Goal: Information Seeking & Learning: Learn about a topic

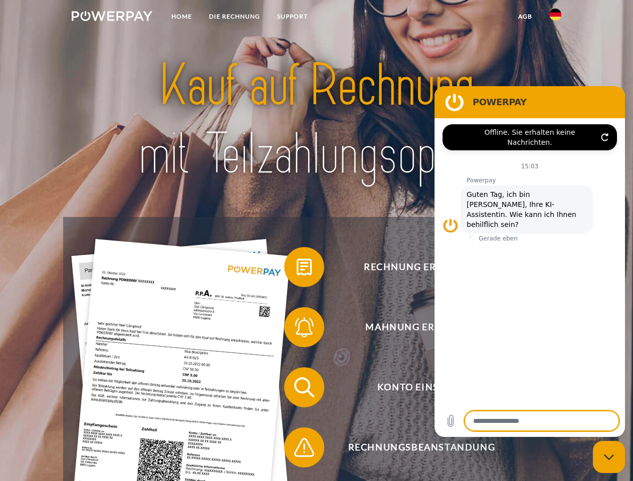
click at [112, 18] on img at bounding box center [112, 16] width 81 height 10
click at [555, 18] on img at bounding box center [555, 15] width 12 height 12
click at [525, 17] on link "agb" at bounding box center [525, 17] width 31 height 18
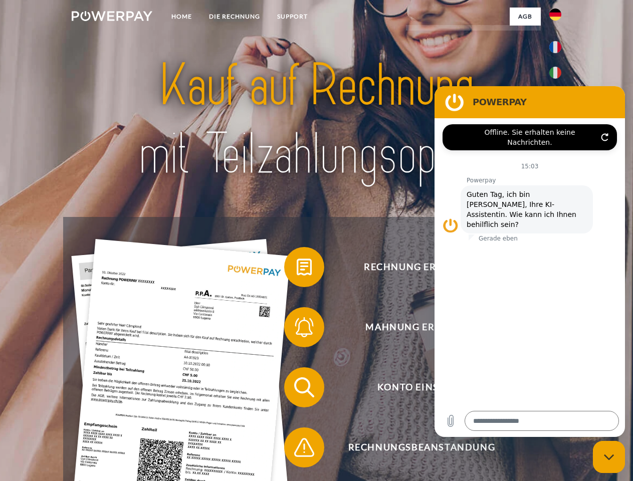
click at [297, 269] on span at bounding box center [289, 267] width 50 height 50
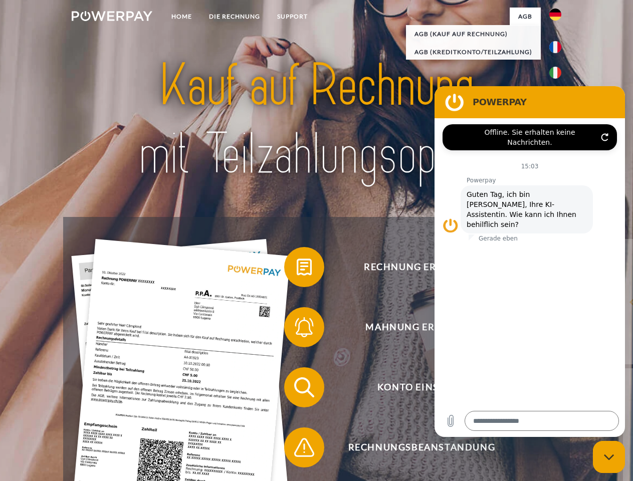
click at [297, 329] on span at bounding box center [289, 327] width 50 height 50
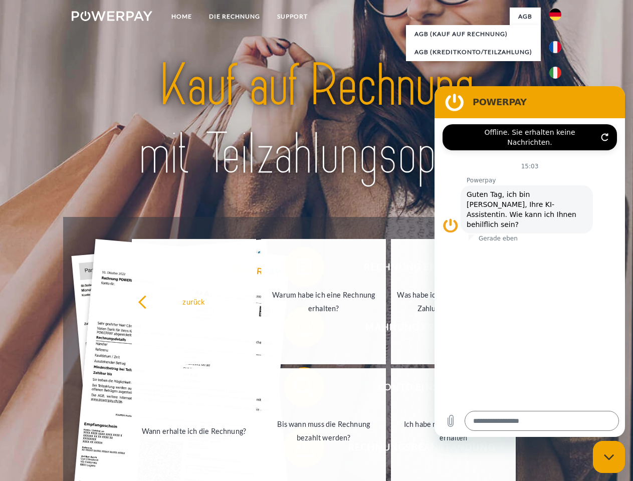
click at [297, 389] on link "Bis wann muss die Rechnung bezahlt werden?" at bounding box center [323, 430] width 125 height 125
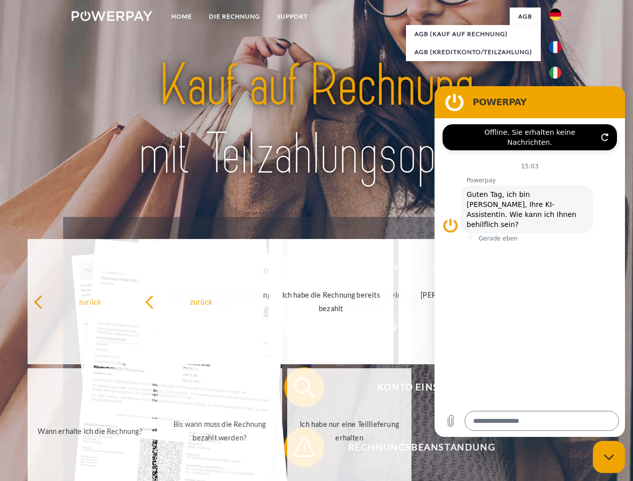
click at [297, 450] on span at bounding box center [289, 448] width 50 height 50
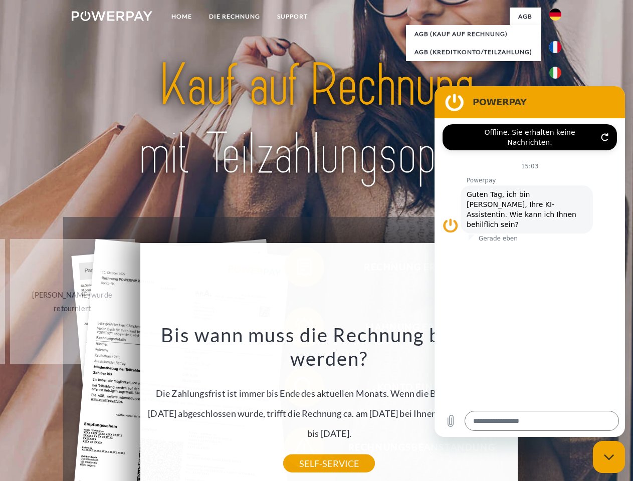
click at [609, 457] on icon "Messaging-Fenster schließen" at bounding box center [609, 457] width 11 height 7
type textarea "*"
